Goal: Check status: Check status

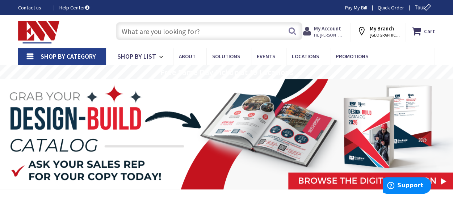
drag, startPoint x: 342, startPoint y: 29, endPoint x: 339, endPoint y: 26, distance: 4.1
click at [341, 28] on strong "My Account" at bounding box center [327, 28] width 27 height 7
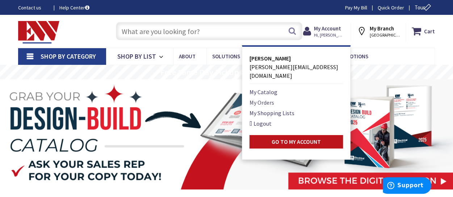
click at [272, 98] on link "My Orders" at bounding box center [262, 102] width 25 height 9
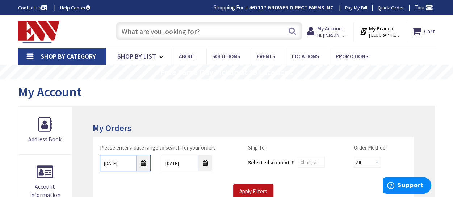
click at [149, 163] on input "8/25/2025" at bounding box center [125, 163] width 51 height 16
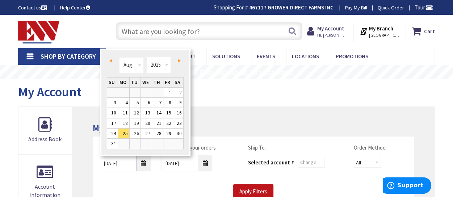
click at [113, 58] on link "Prev" at bounding box center [113, 61] width 10 height 10
type input "07/24/2025"
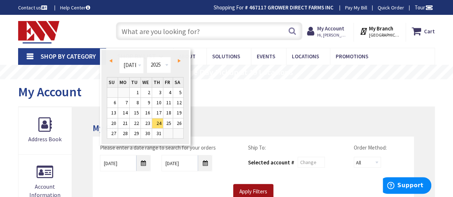
click at [247, 187] on input "Apply Filters" at bounding box center [253, 191] width 40 height 15
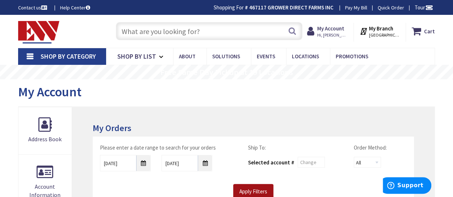
click at [249, 190] on input "Apply Filters" at bounding box center [253, 191] width 40 height 15
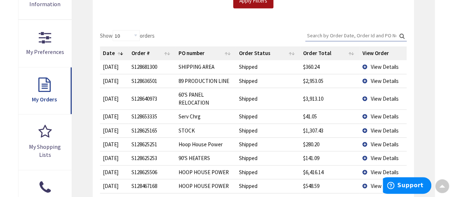
scroll to position [181, 0]
